Goal: Information Seeking & Learning: Learn about a topic

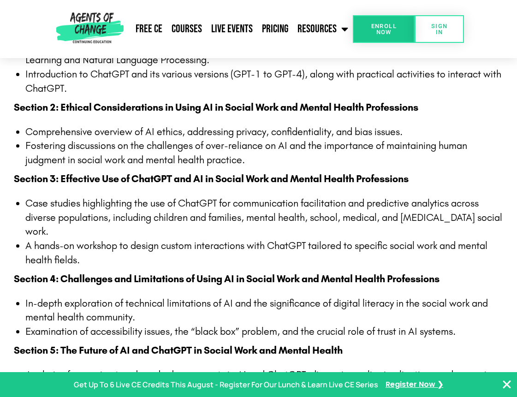
click at [74, 147] on li "Fostering discussions on the challenges of over-reliance on AI and the importan…" at bounding box center [264, 153] width 478 height 29
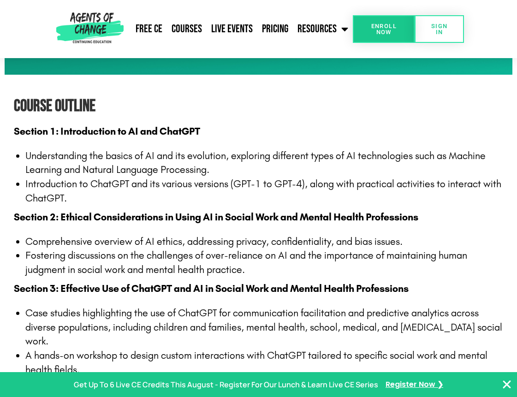
scroll to position [768, 0]
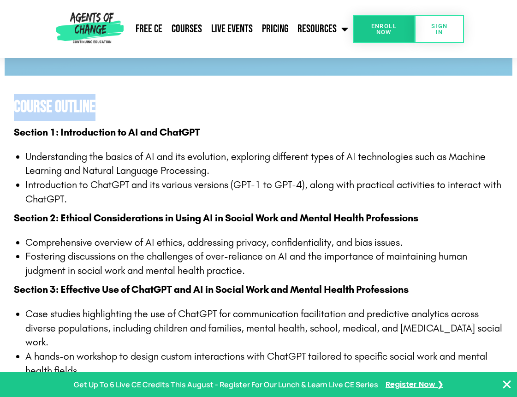
drag, startPoint x: 509, startPoint y: 104, endPoint x: 504, endPoint y: 45, distance: 59.7
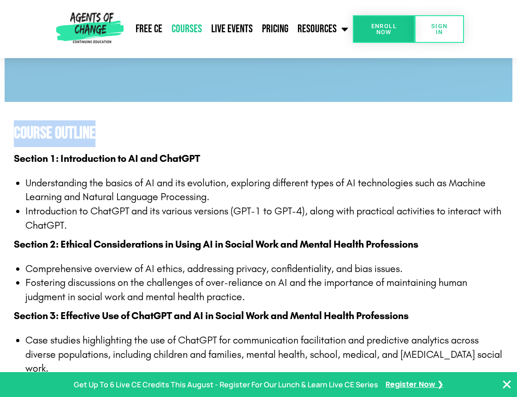
scroll to position [731, 0]
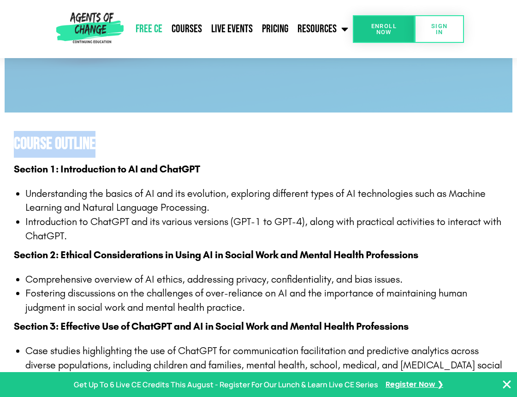
click at [157, 30] on link "Free CE" at bounding box center [149, 29] width 36 height 23
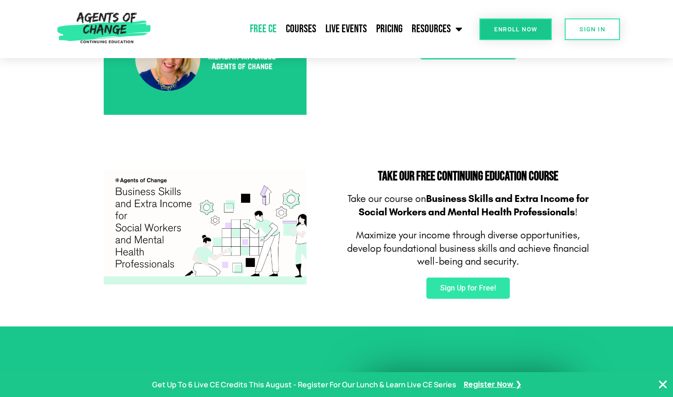
scroll to position [479, 0]
